Goal: Task Accomplishment & Management: Manage account settings

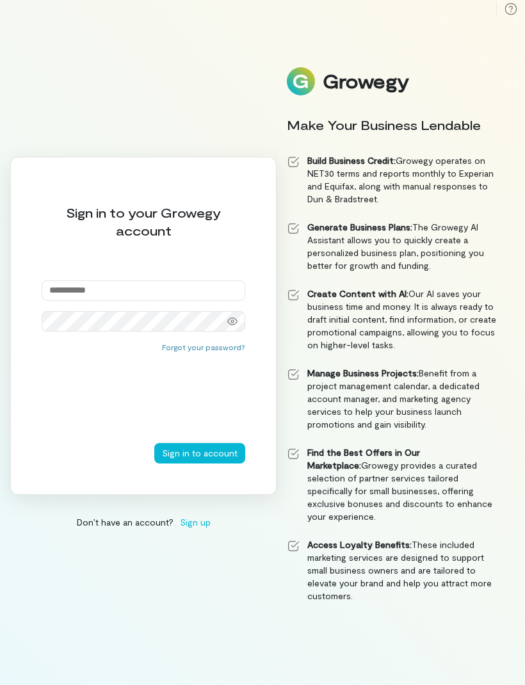
type input "**********"
click at [201, 464] on button "Sign in to account" at bounding box center [199, 453] width 91 height 20
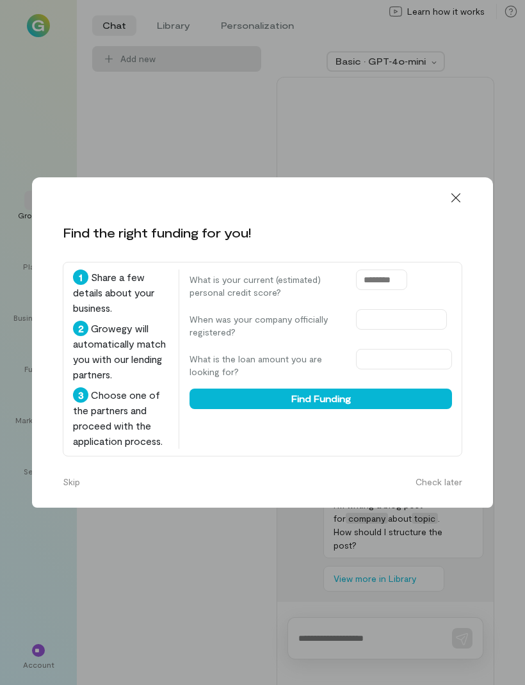
click at [460, 192] on icon at bounding box center [456, 198] width 13 height 13
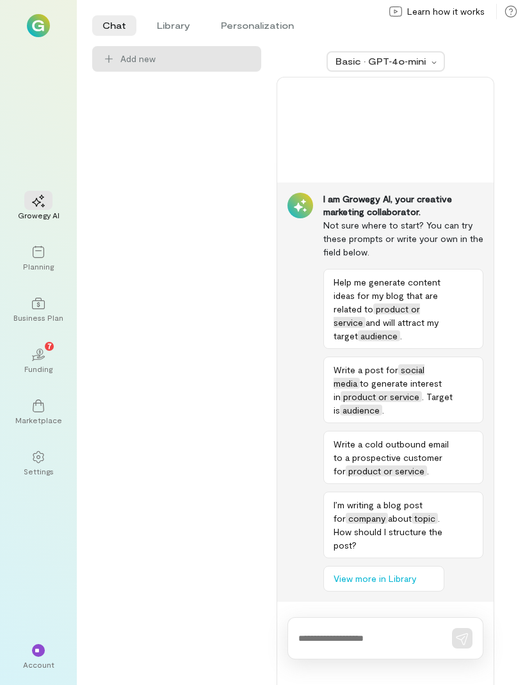
click at [31, 261] on div at bounding box center [38, 251] width 28 height 19
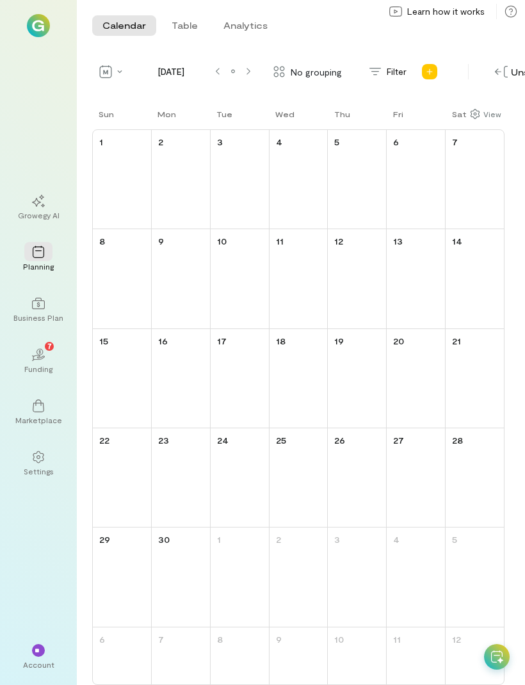
click at [40, 310] on icon at bounding box center [38, 303] width 13 height 13
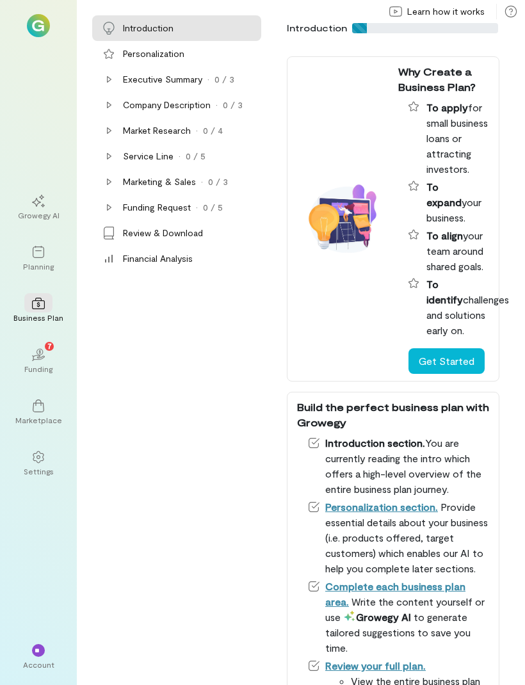
click at [32, 412] on icon at bounding box center [38, 406] width 13 height 13
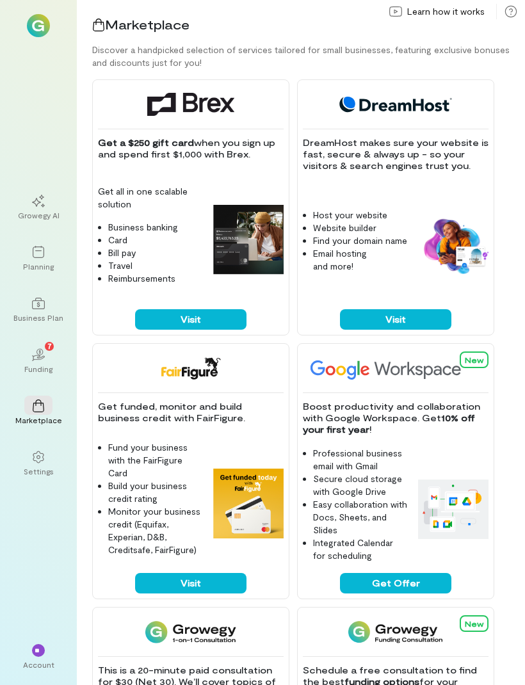
click at [33, 361] on icon "02" at bounding box center [38, 354] width 13 height 13
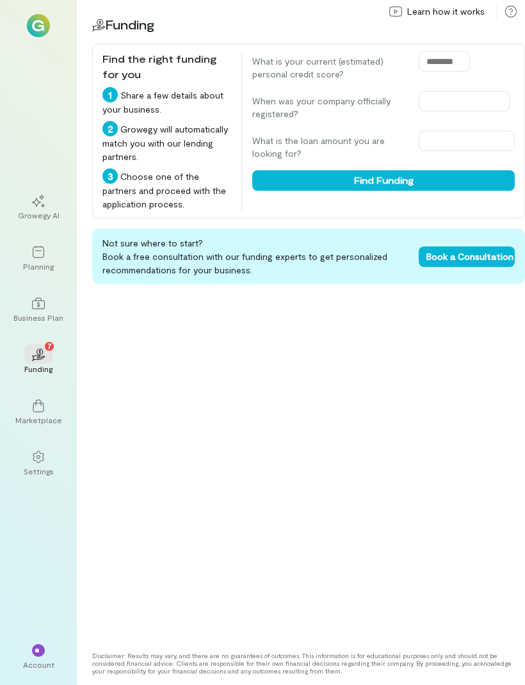
click at [40, 28] on img at bounding box center [38, 25] width 23 height 23
click at [44, 477] on div "Settings" at bounding box center [39, 471] width 30 height 10
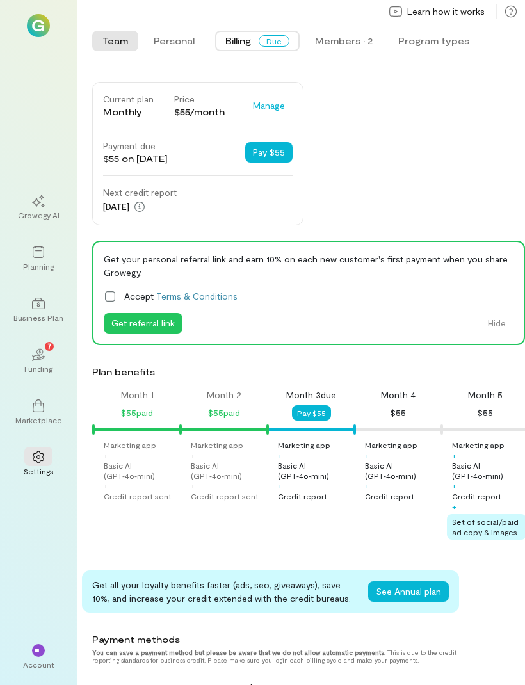
scroll to position [0, 44]
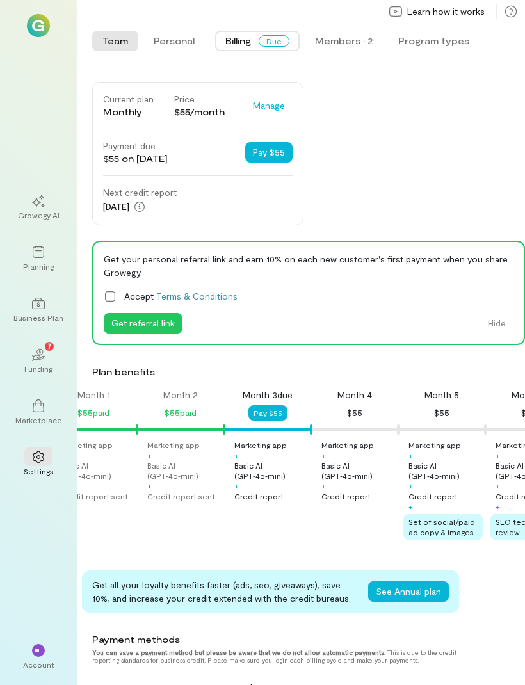
click at [111, 291] on icon at bounding box center [110, 296] width 10 height 10
click at [277, 410] on button "Pay $55" at bounding box center [268, 412] width 39 height 15
